Goal: Task Accomplishment & Management: Manage account settings

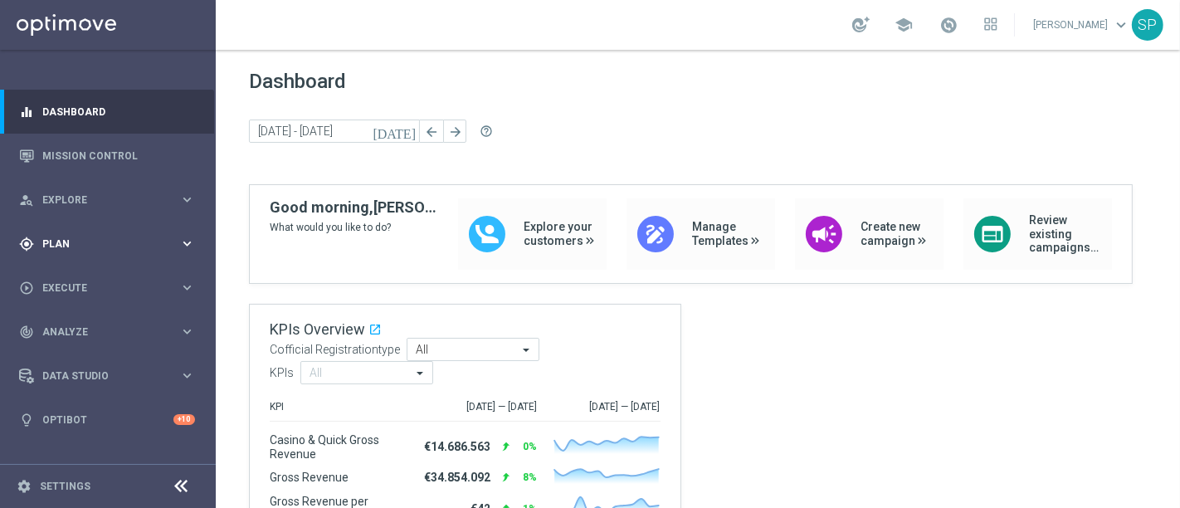
click at [183, 245] on icon "keyboard_arrow_right" at bounding box center [187, 244] width 16 height 16
click at [694, 228] on span "Manage Templates" at bounding box center [729, 234] width 74 height 28
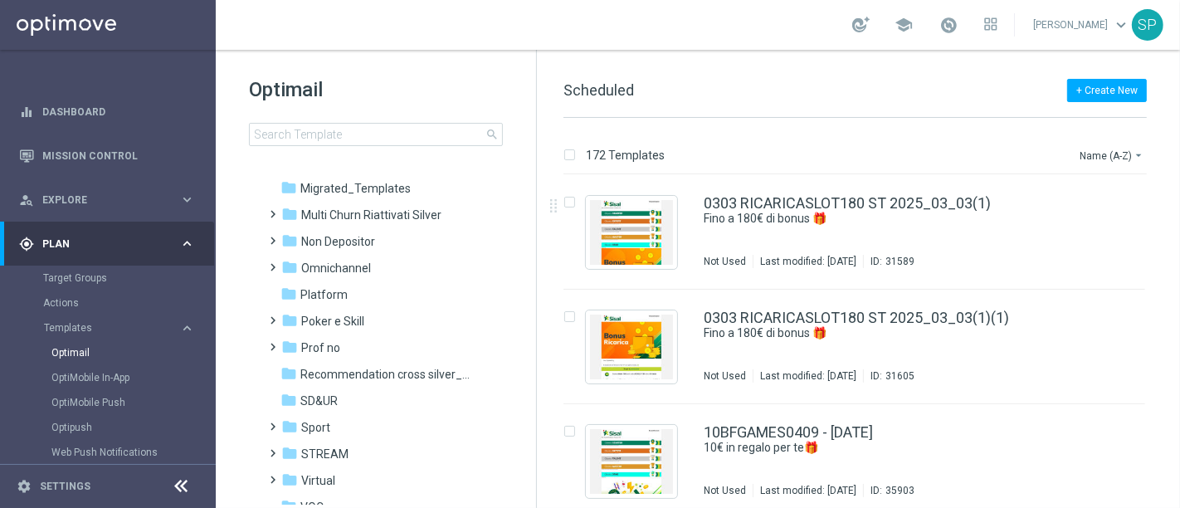
scroll to position [352, 0]
click at [431, 248] on div "folder Non Depositor" at bounding box center [376, 240] width 191 height 19
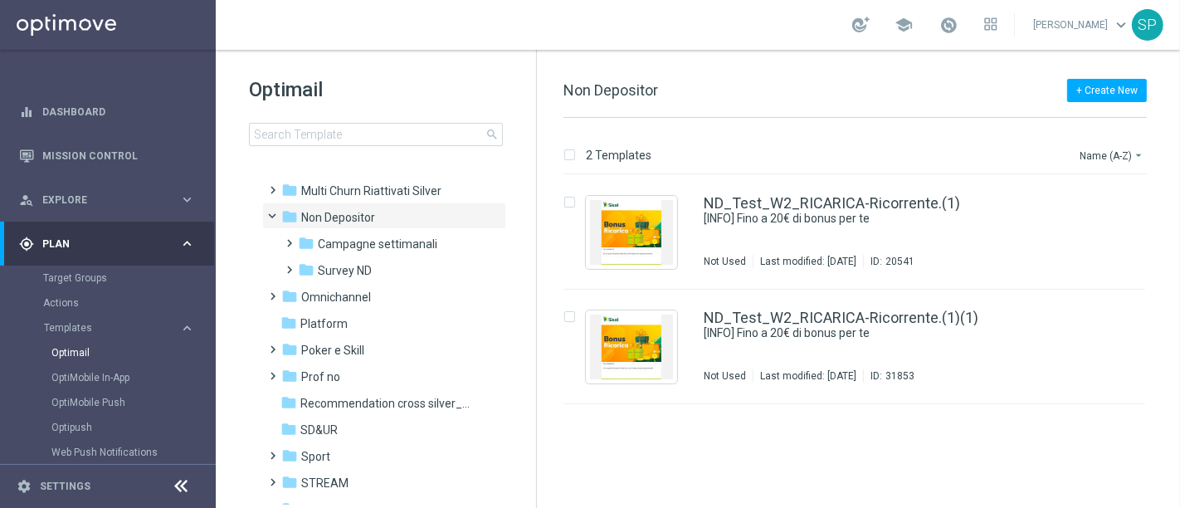
click at [431, 248] on span "Campagne settimanali" at bounding box center [377, 243] width 119 height 15
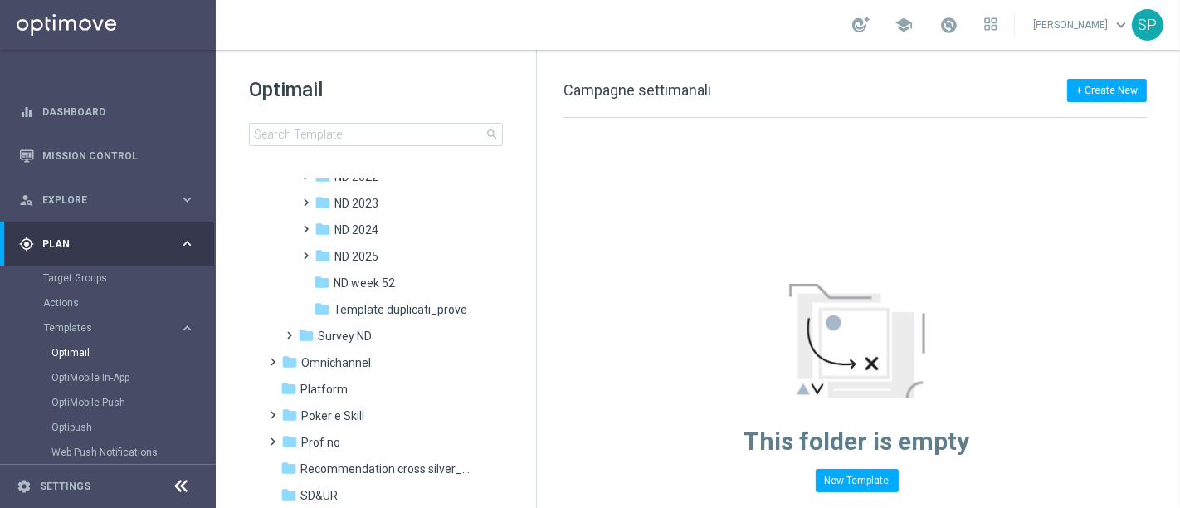
click at [431, 248] on div "folder ND 2025" at bounding box center [395, 256] width 163 height 19
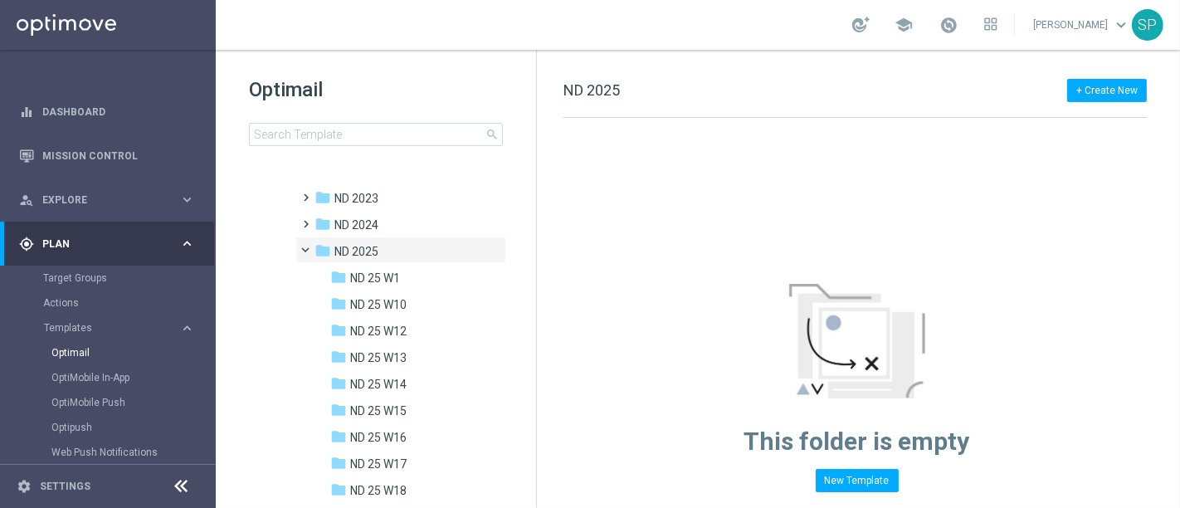
scroll to position [481, 0]
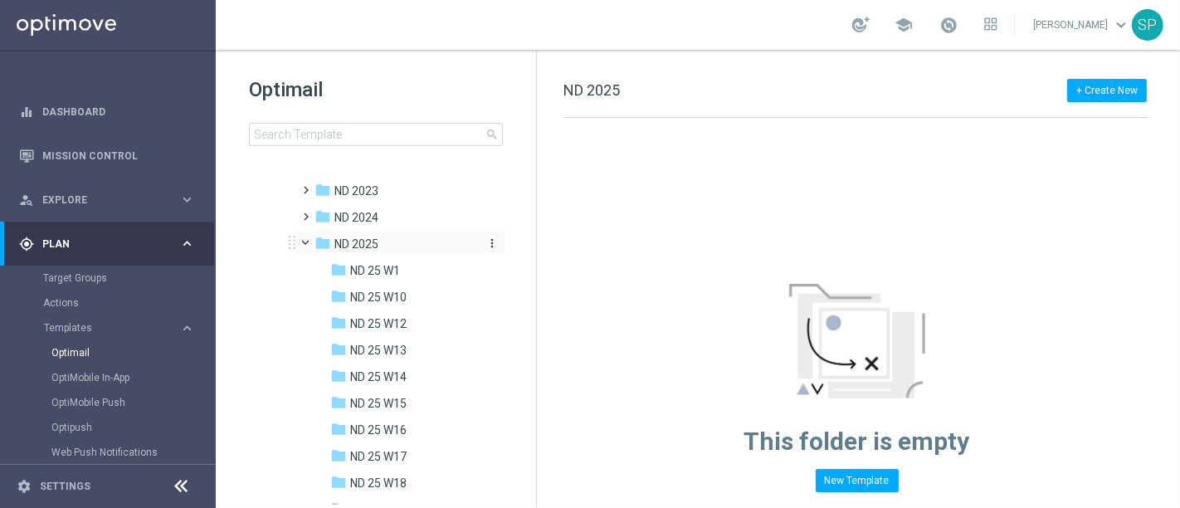
click at [489, 238] on icon "more_vert" at bounding box center [491, 242] width 13 height 13
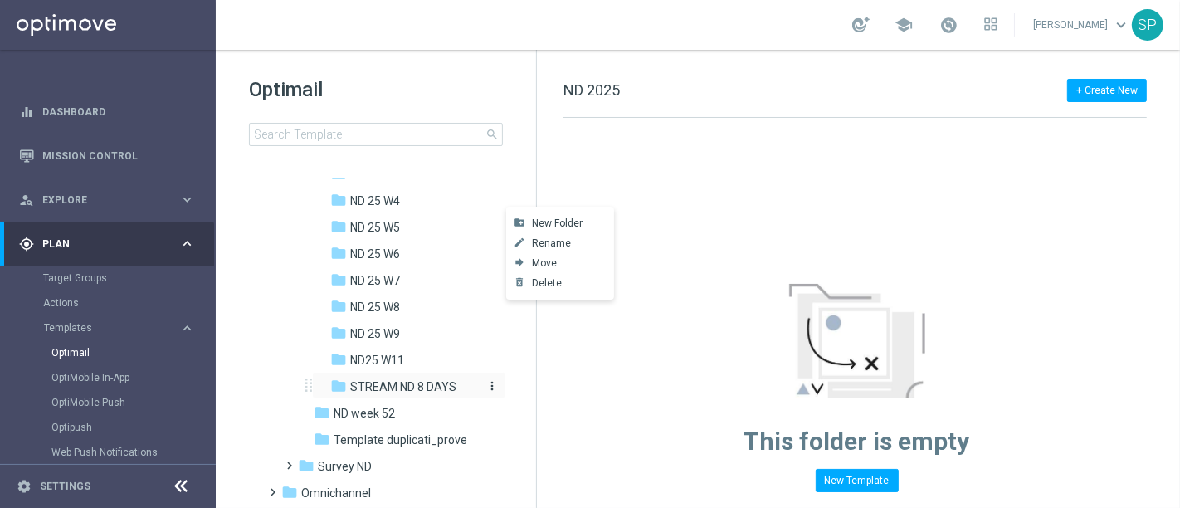
scroll to position [1268, 0]
click at [416, 380] on span "STREAM ND 8 DAYS" at bounding box center [403, 385] width 106 height 15
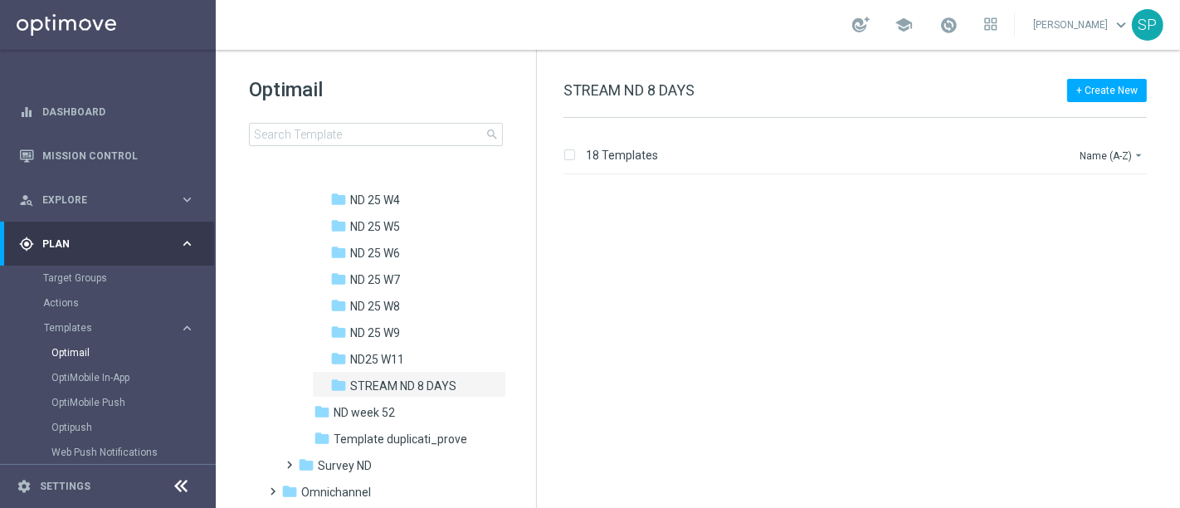
scroll to position [1727, 0]
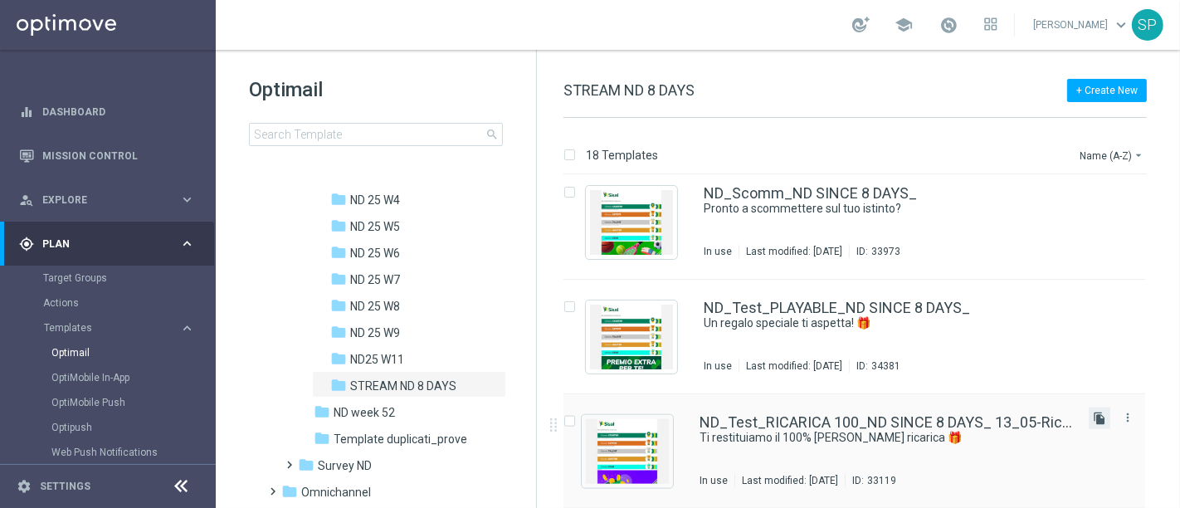
click at [1099, 413] on icon "file_copy" at bounding box center [1099, 417] width 13 height 13
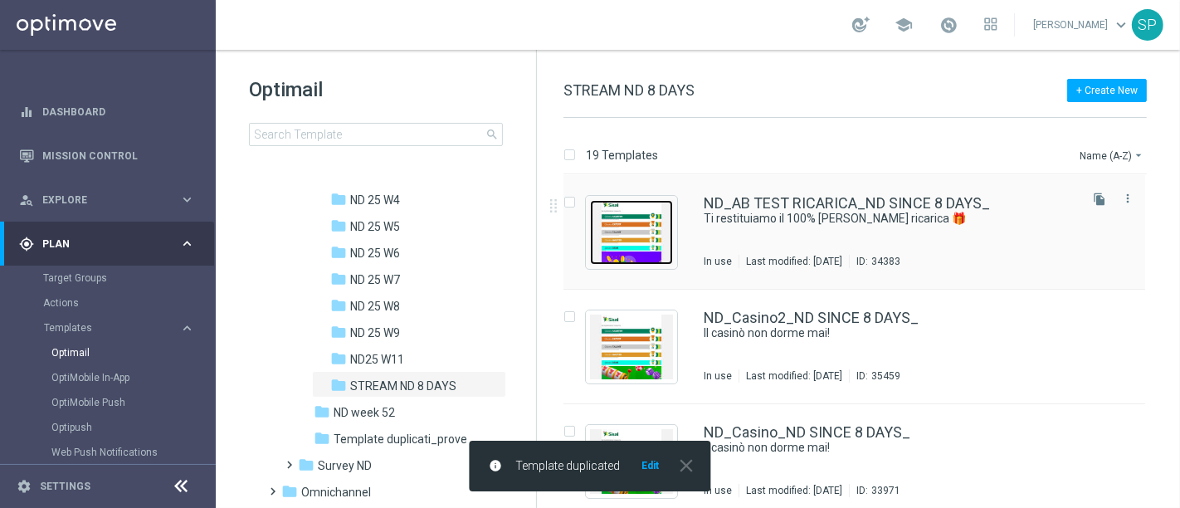
click at [645, 211] on img "Press SPACE to select this row." at bounding box center [631, 232] width 83 height 65
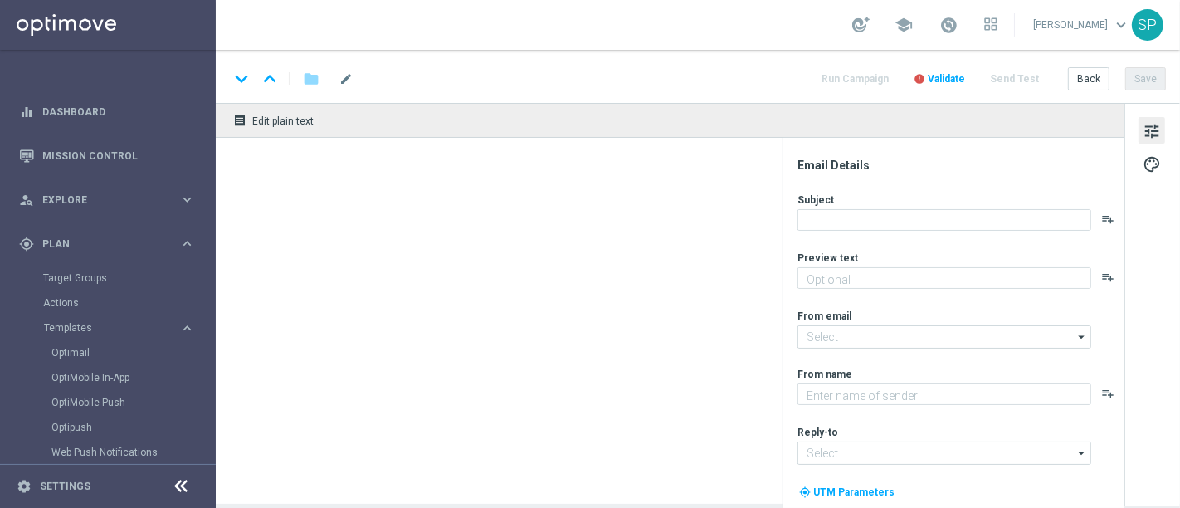
type textarea "Fino a 50€!"
type input "[EMAIL_ADDRESS][DOMAIN_NAME]"
type textarea "Sisal"
type input "[EMAIL_ADDRESS][DOMAIN_NAME]"
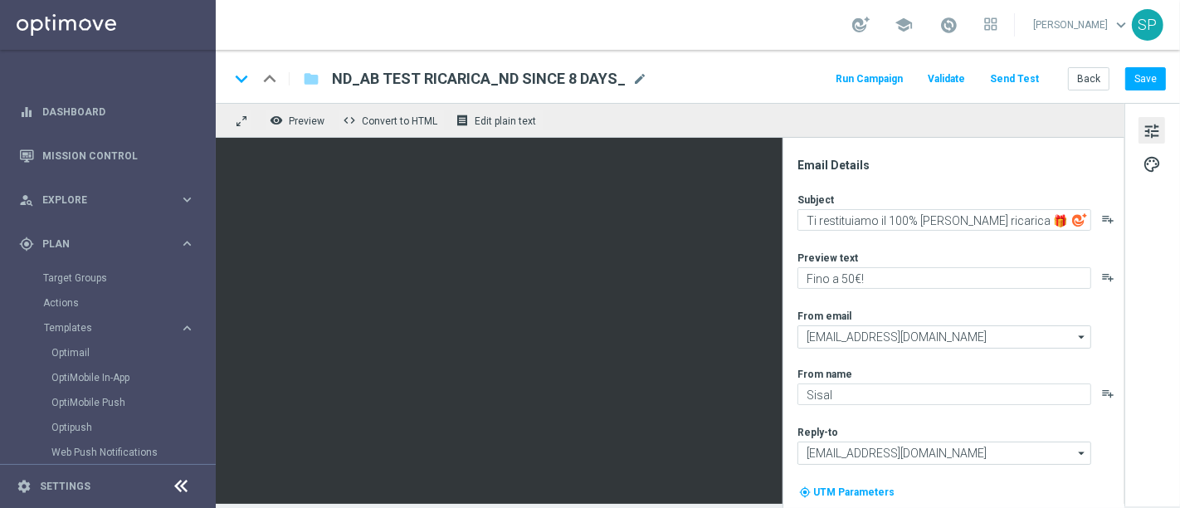
scroll to position [46, 0]
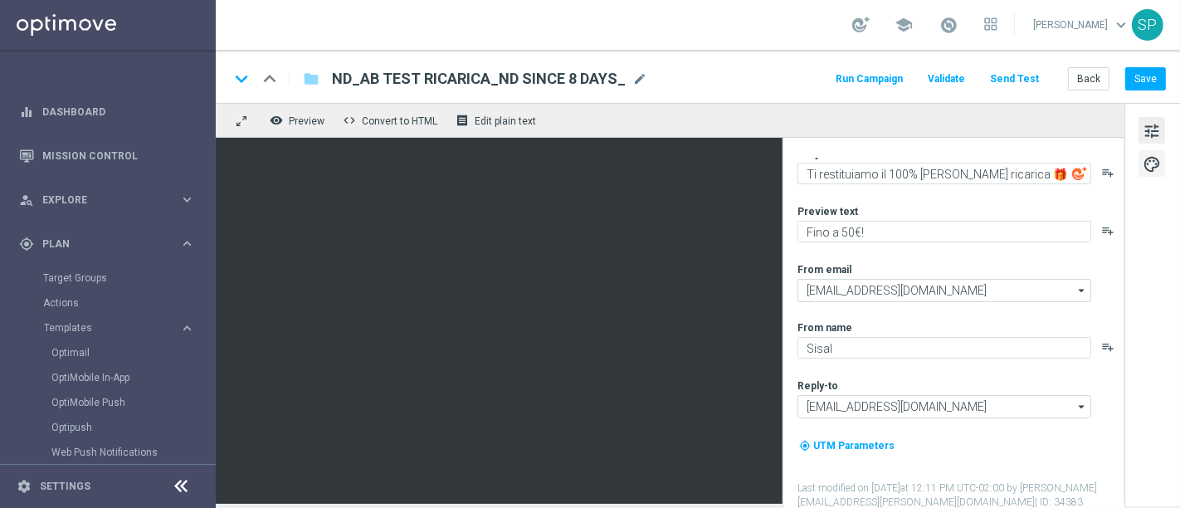
click at [1154, 169] on span "palette" at bounding box center [1151, 164] width 18 height 22
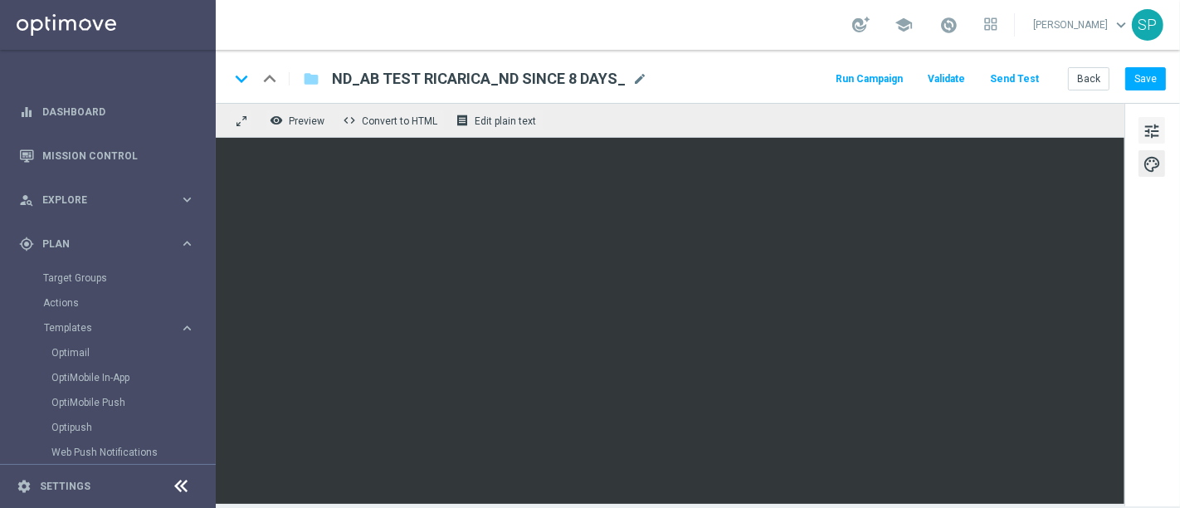
click at [1147, 124] on span "tune" at bounding box center [1151, 131] width 18 height 22
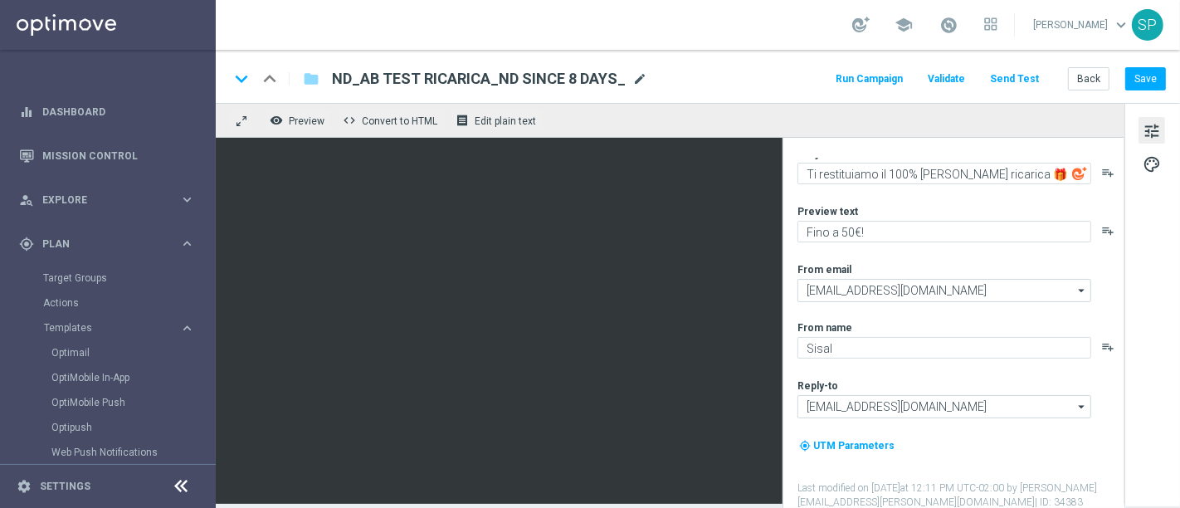
click at [633, 77] on span "mode_edit" at bounding box center [639, 78] width 15 height 15
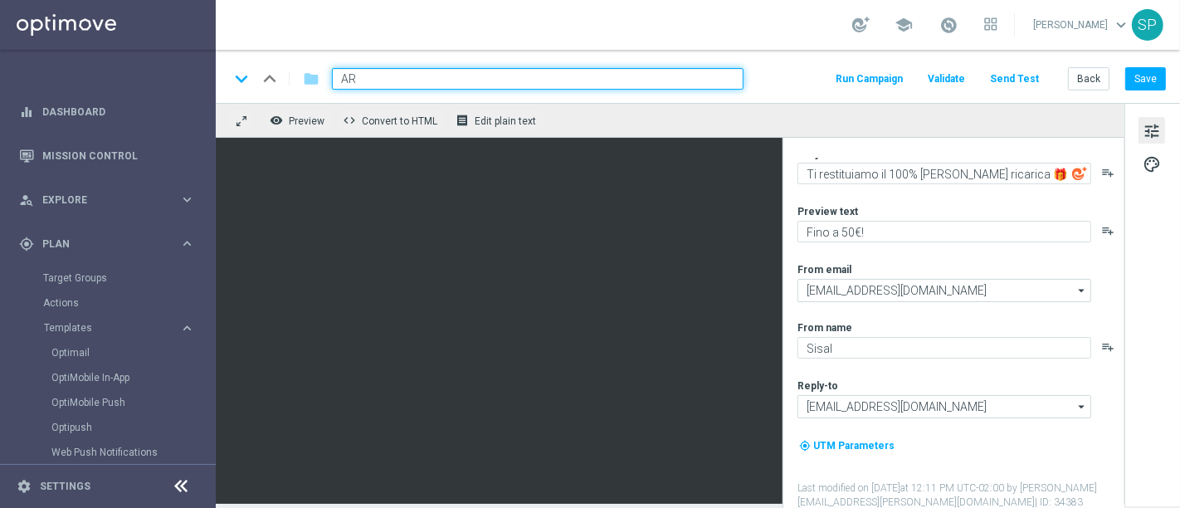
type input "A"
type input "TEST PROVA NON DEPOSITOR STREAM"
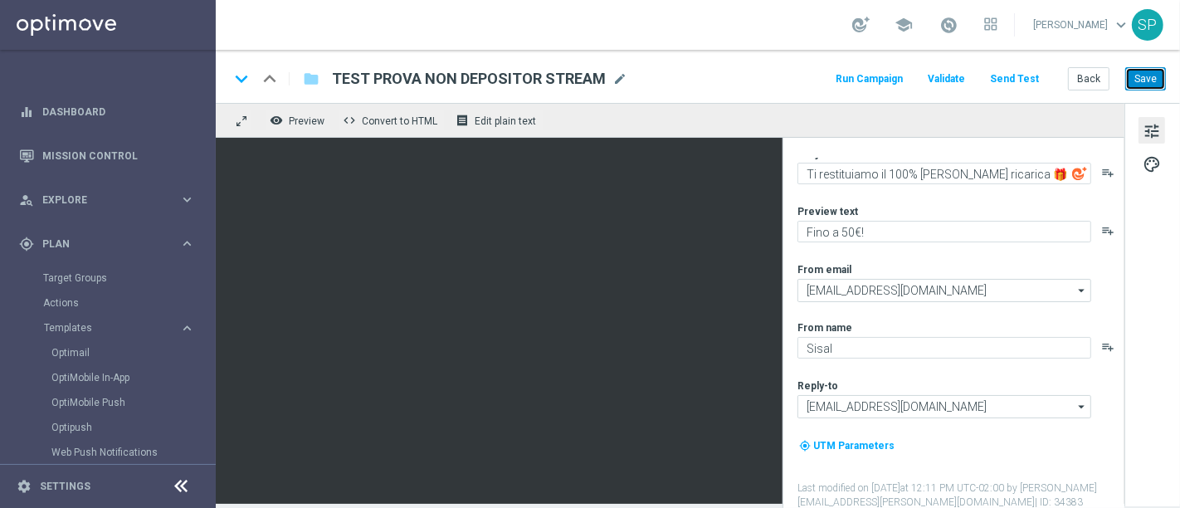
click at [1136, 79] on button "Save" at bounding box center [1145, 78] width 41 height 23
click at [1155, 81] on button "Save" at bounding box center [1145, 78] width 41 height 23
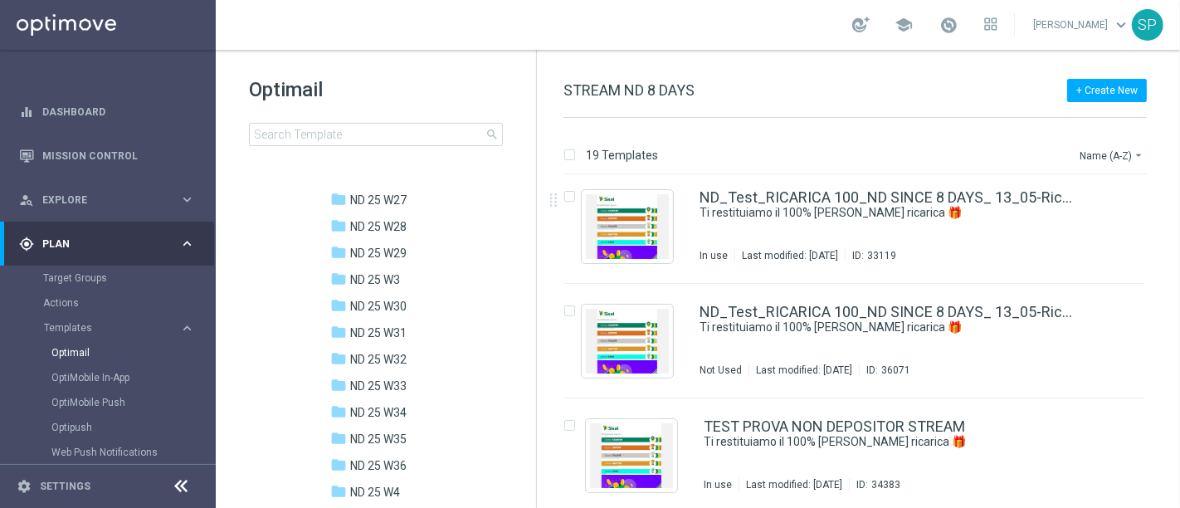
scroll to position [1842, 0]
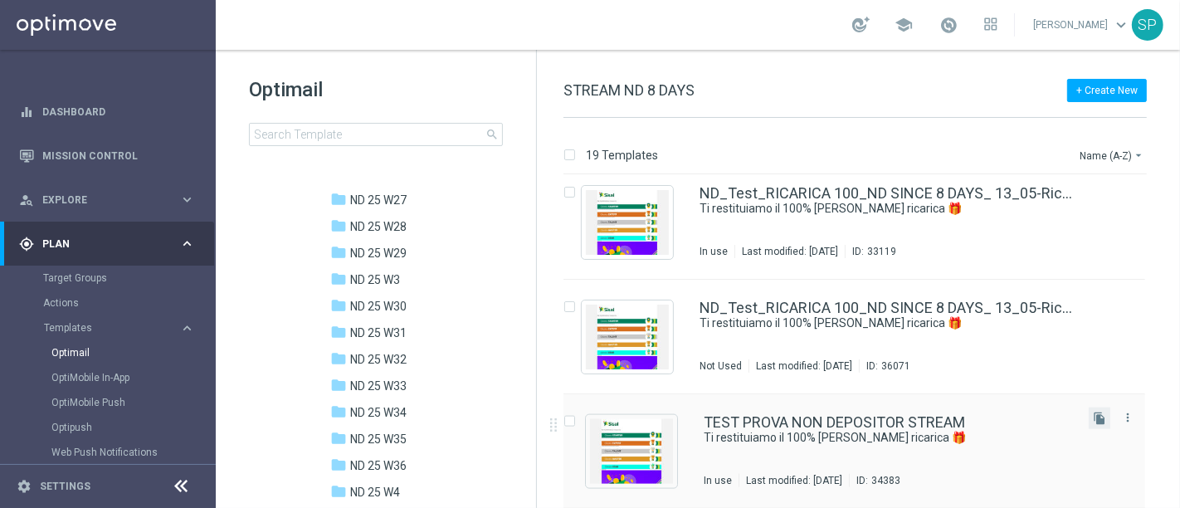
click at [1095, 425] on button "file_copy" at bounding box center [1099, 418] width 22 height 22
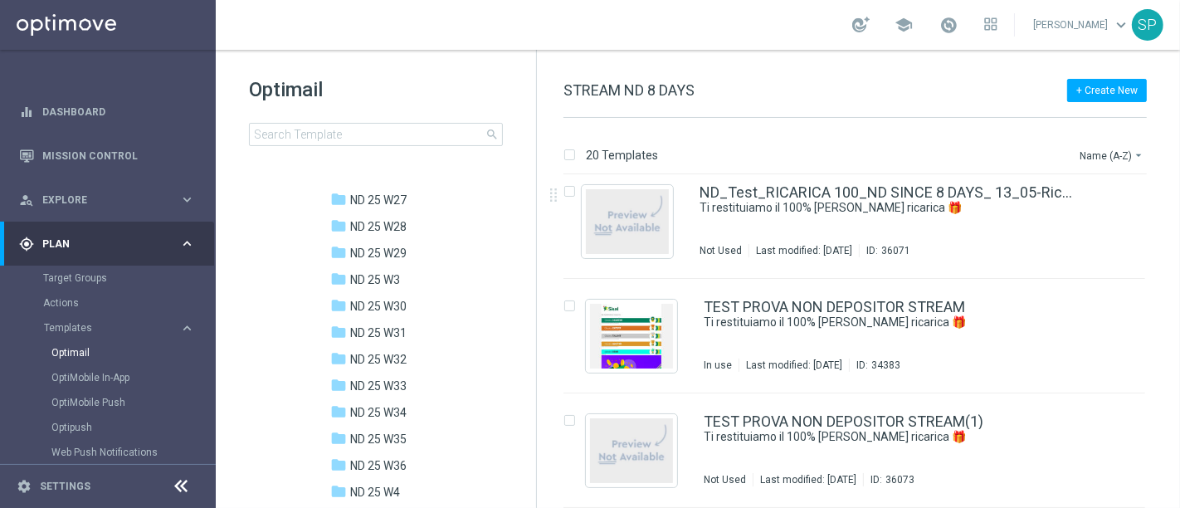
scroll to position [1956, 0]
click at [955, 408] on div "TEST PROVA NON DEPOSITOR STREAM(1) Ti restituiamo il 100% [PERSON_NAME] ricaric…" at bounding box center [854, 451] width 582 height 114
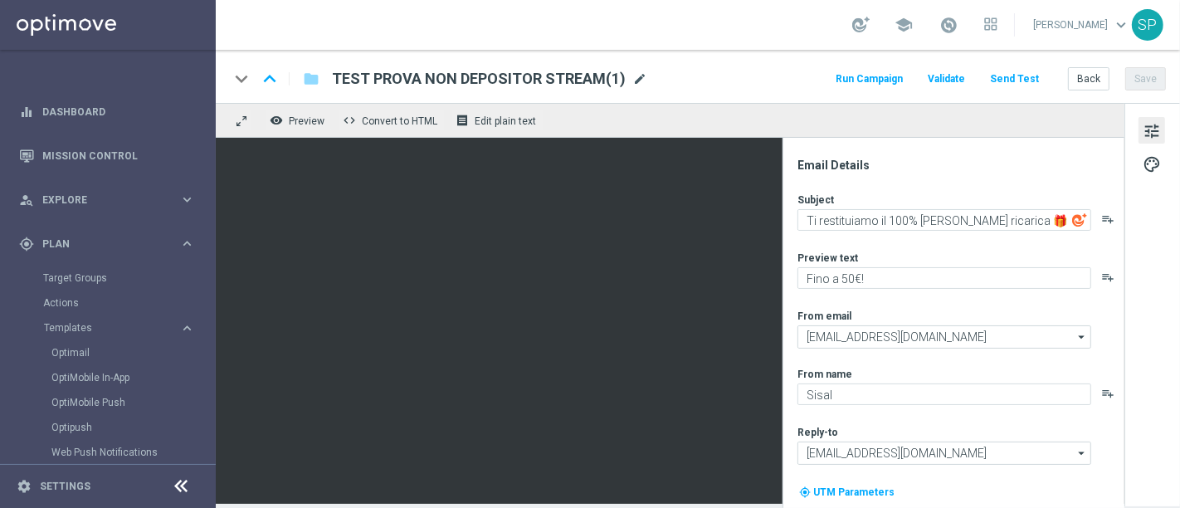
click at [638, 79] on span "mode_edit" at bounding box center [639, 78] width 15 height 15
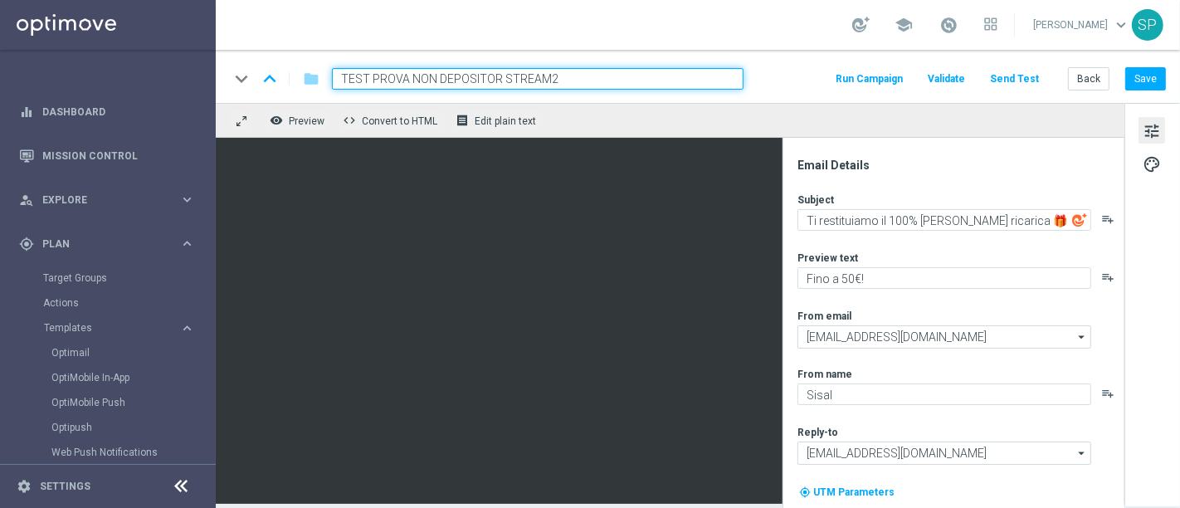
type input "TEST PROVA NON DEPOSITOR STREAM2"
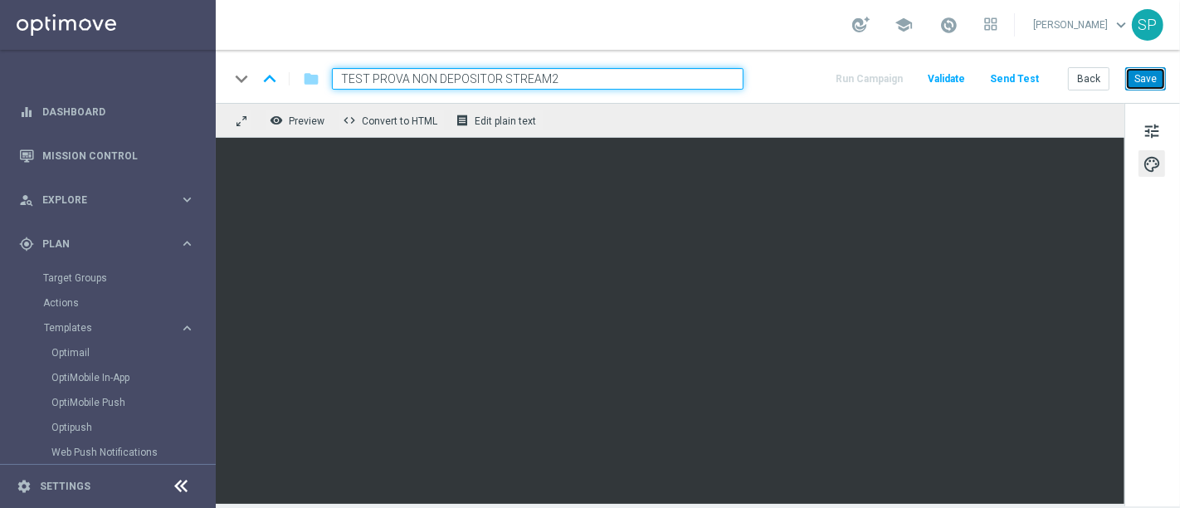
click at [1159, 81] on button "Save" at bounding box center [1145, 78] width 41 height 23
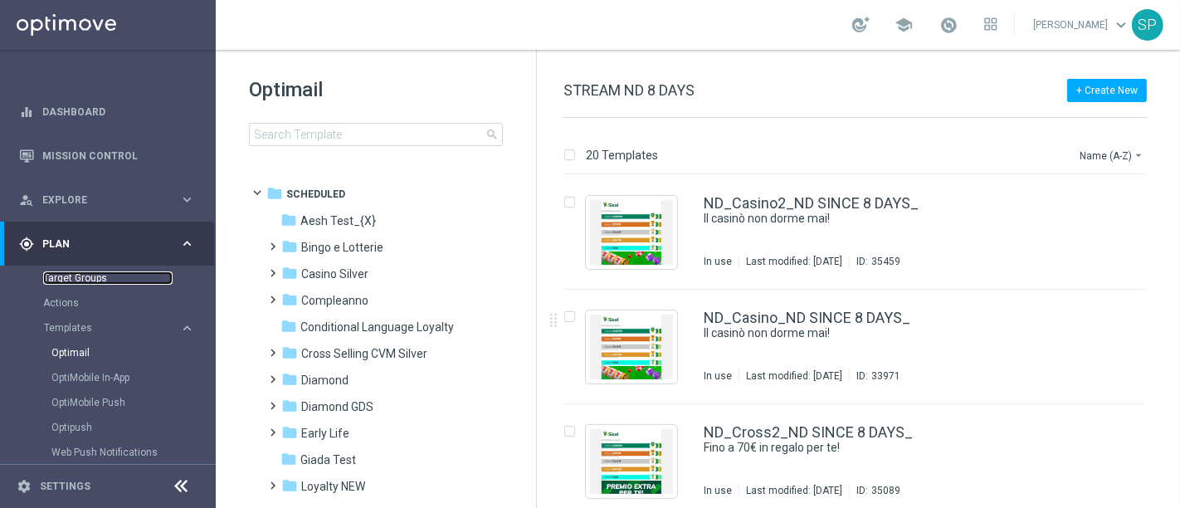
click at [103, 280] on link "Target Groups" at bounding box center [107, 277] width 129 height 13
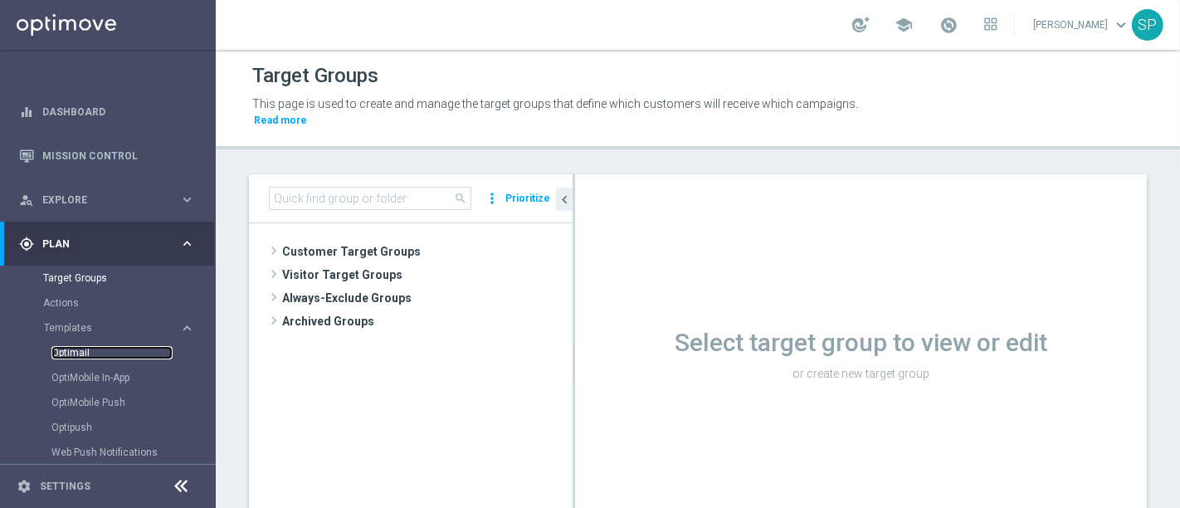
click at [70, 347] on link "Optimail" at bounding box center [111, 352] width 121 height 13
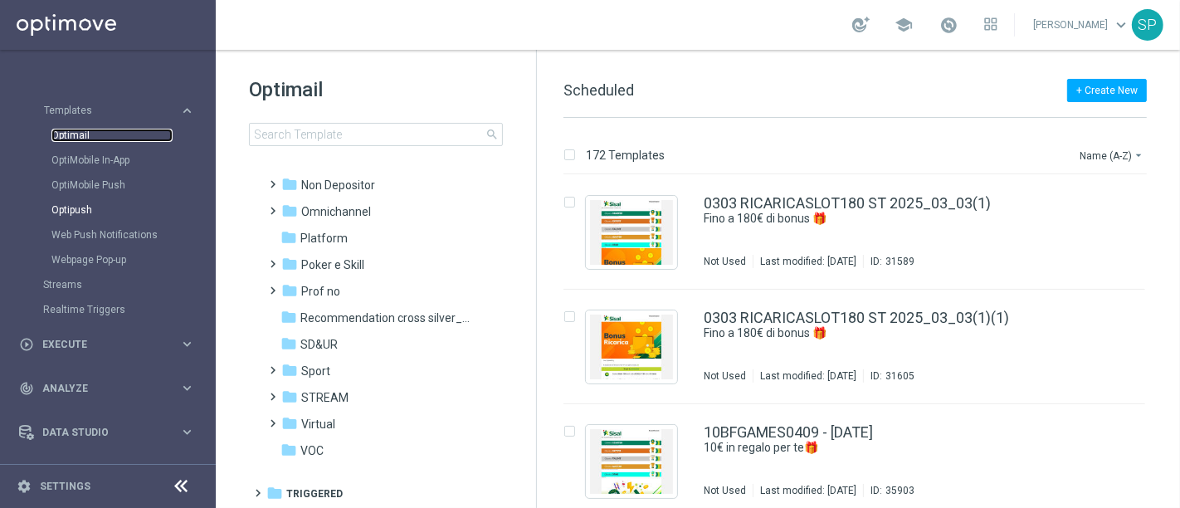
scroll to position [218, 0]
click at [1083, 57] on div "+ Create New Scheduled 172 Templates Name (A-Z) arrow_drop_down Drag here to se…" at bounding box center [858, 279] width 643 height 458
click at [1063, 62] on div "+ Create New Scheduled 172 Templates Name (A-Z) arrow_drop_down Drag here to se…" at bounding box center [858, 279] width 643 height 458
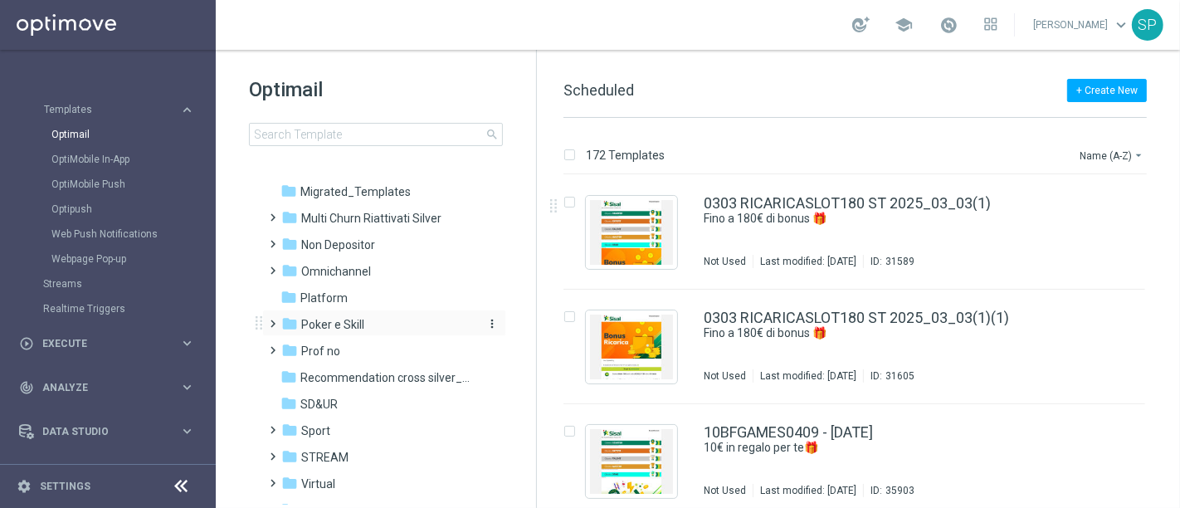
scroll to position [335, 0]
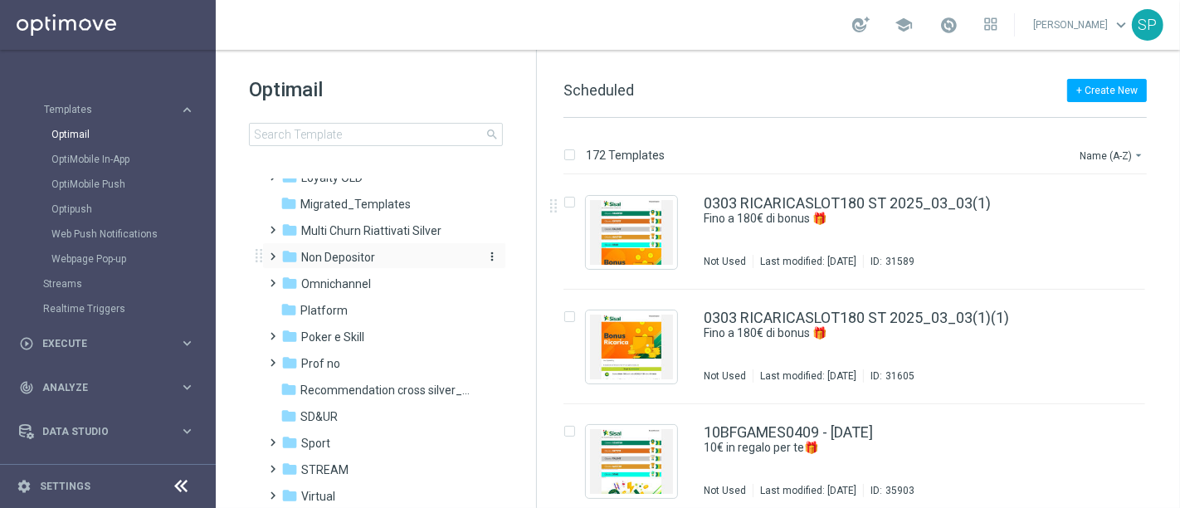
click at [402, 260] on div "folder Non Depositor" at bounding box center [376, 257] width 191 height 19
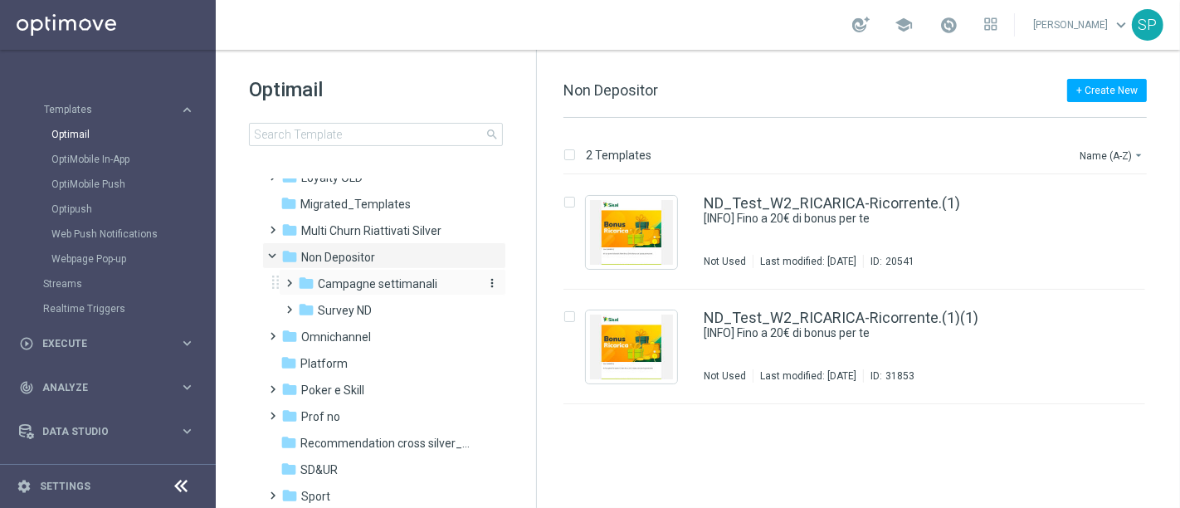
click at [406, 292] on div "folder Campagne settimanali" at bounding box center [386, 284] width 177 height 19
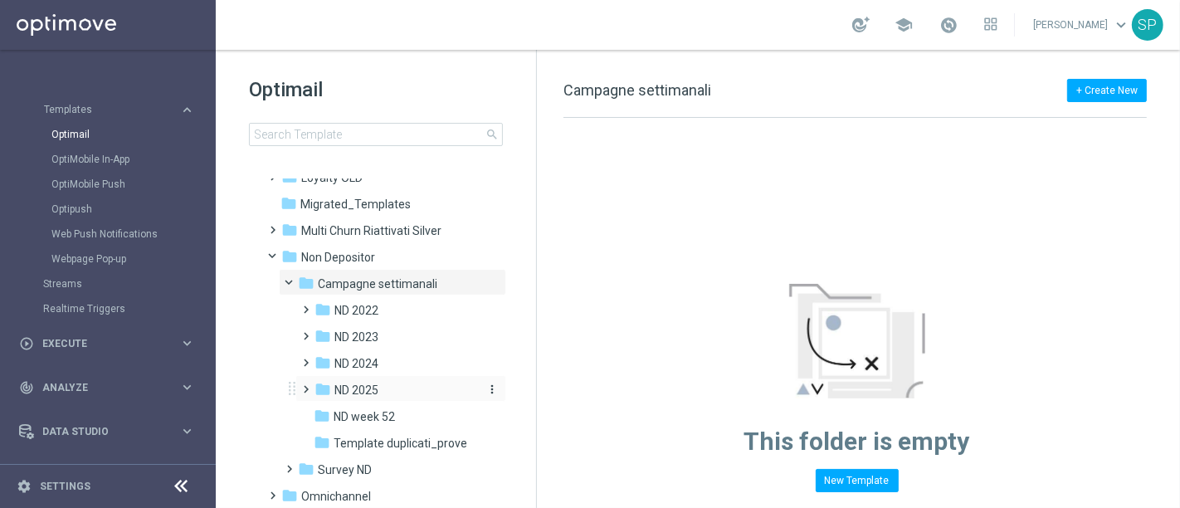
click at [400, 391] on div "folder ND 2025" at bounding box center [395, 390] width 163 height 19
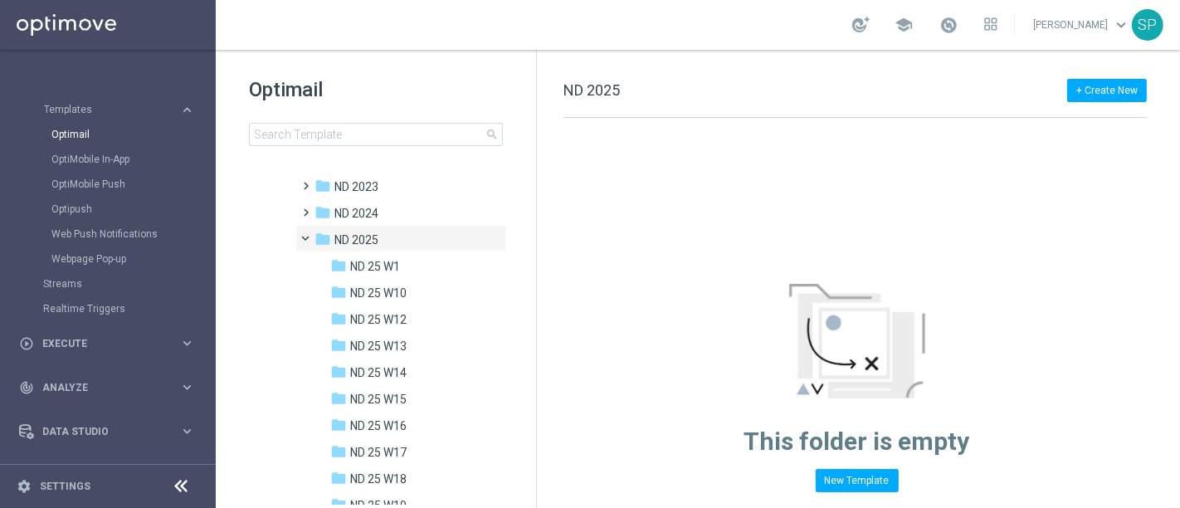
scroll to position [509, 0]
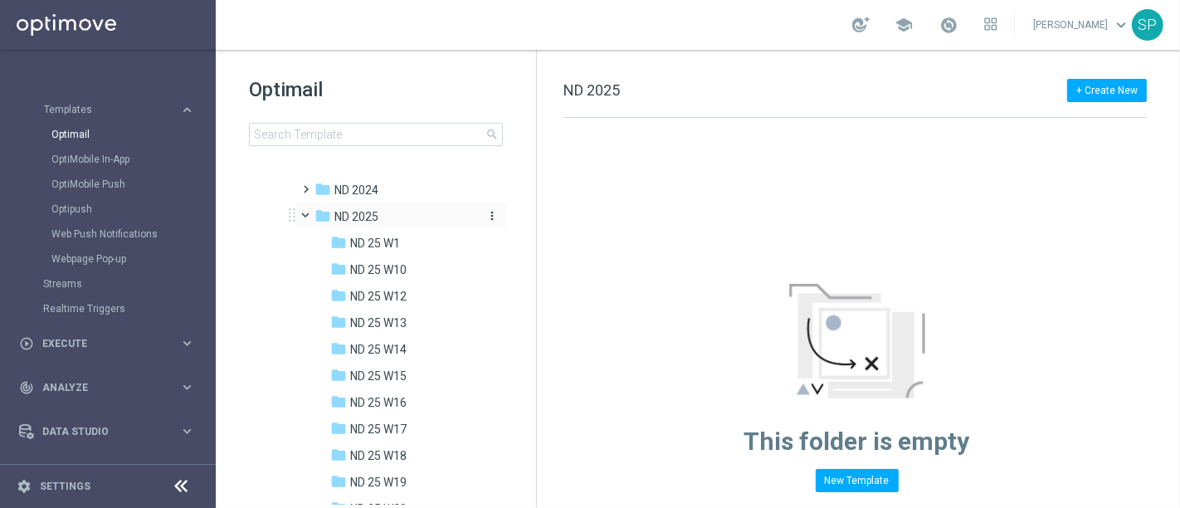
click at [485, 214] on icon "more_vert" at bounding box center [491, 215] width 13 height 13
click at [557, 194] on span "New Folder" at bounding box center [558, 195] width 51 height 13
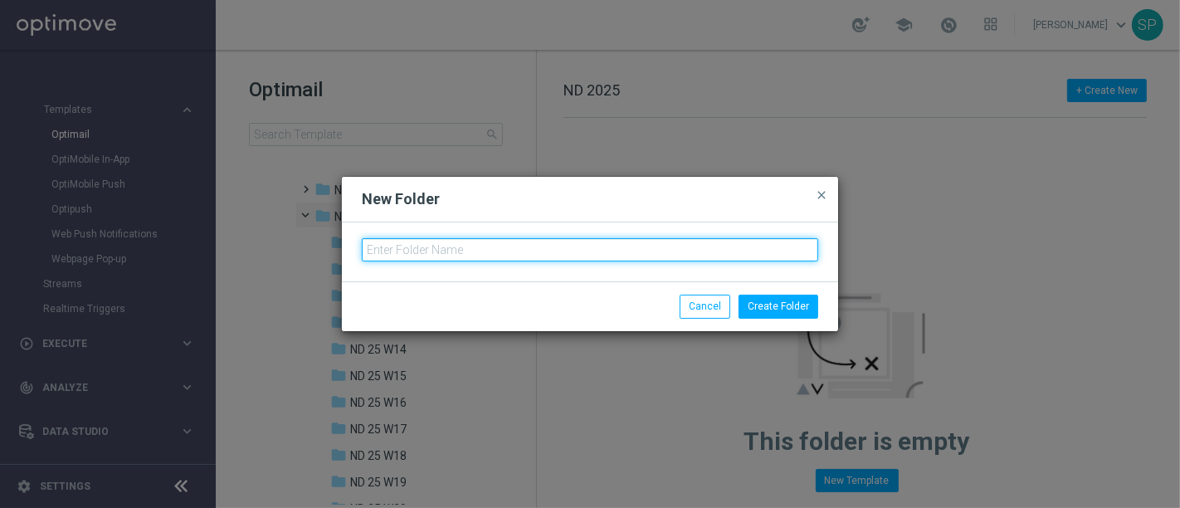
click at [543, 242] on input "text" at bounding box center [590, 249] width 456 height 23
click at [513, 254] on input "ND 25 W" at bounding box center [590, 249] width 456 height 23
type input "ND 25 W37"
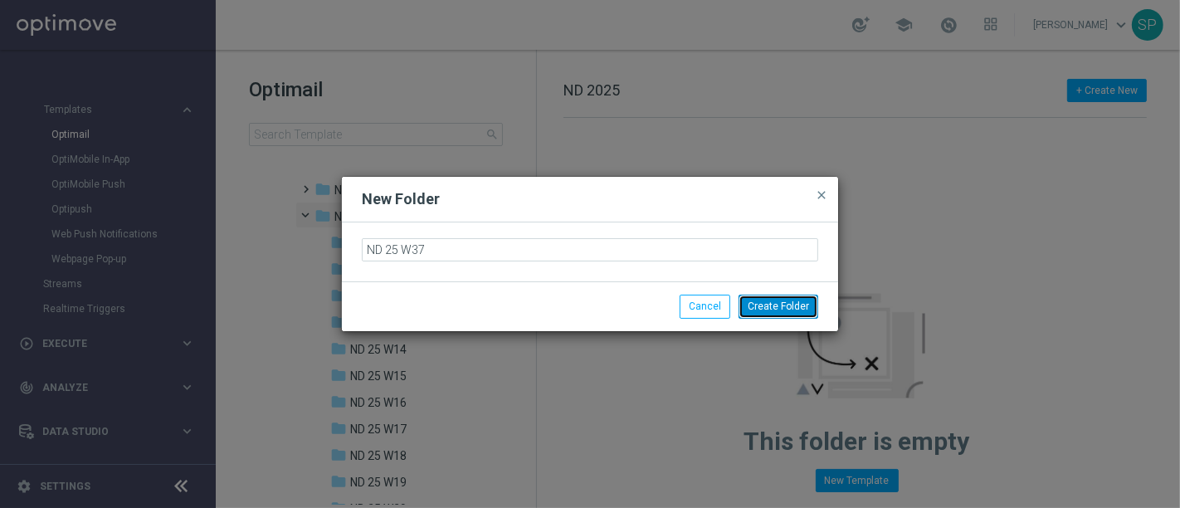
click at [761, 301] on button "Create Folder" at bounding box center [778, 305] width 80 height 23
